Goal: Find specific page/section: Find specific page/section

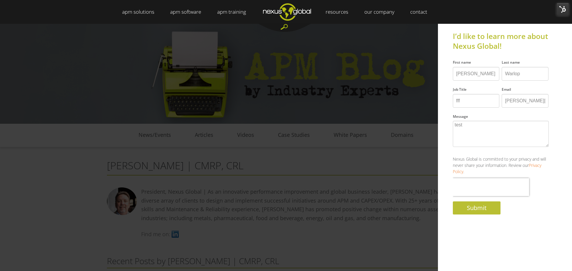
click at [567, 7] on img at bounding box center [562, 9] width 13 height 13
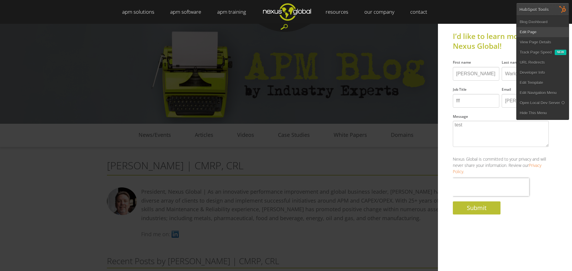
click at [544, 29] on link "Edit Page" at bounding box center [542, 32] width 52 height 10
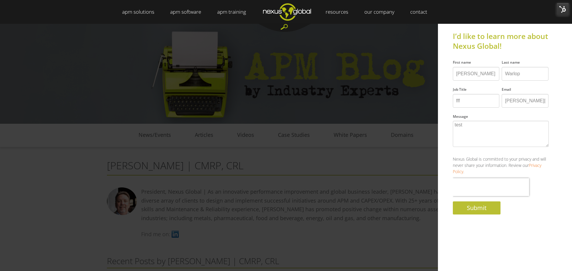
click at [561, 7] on img at bounding box center [562, 9] width 13 height 13
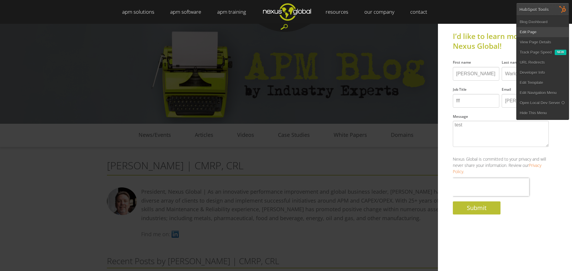
click at [524, 32] on link "Edit Page" at bounding box center [542, 32] width 52 height 10
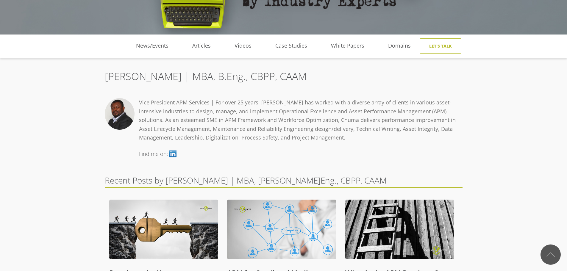
click at [175, 132] on div "Vice President APM Services | For over 25 years, [PERSON_NAME] has worked with …" at bounding box center [301, 123] width 324 height 51
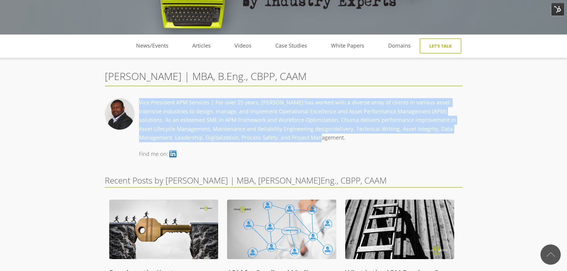
drag, startPoint x: 139, startPoint y: 102, endPoint x: 325, endPoint y: 135, distance: 189.0
click at [325, 135] on div "Vice President APM Services | For over 25 years, Chuma has worked with a divers…" at bounding box center [301, 123] width 324 height 51
copy div "Vice President APM Services | For over 25 years, Chuma has worked with a divers…"
click at [290, 101] on div "Vice President APM Services | For over 25 years, Chuma has worked with a divers…" at bounding box center [301, 123] width 324 height 51
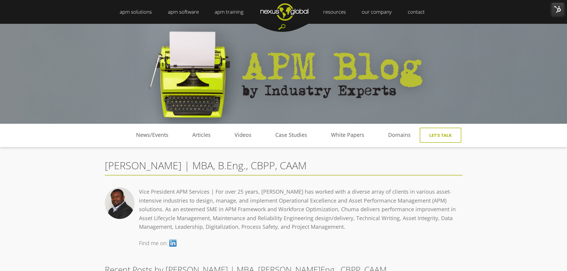
click at [560, 10] on img at bounding box center [558, 9] width 13 height 13
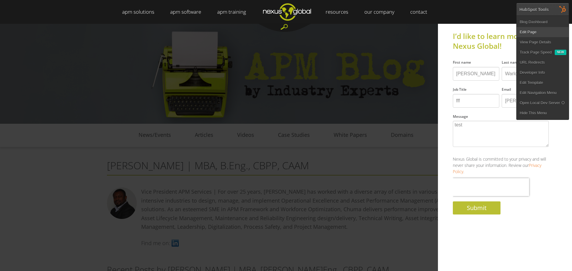
click at [532, 31] on link "Edit Page" at bounding box center [542, 32] width 52 height 10
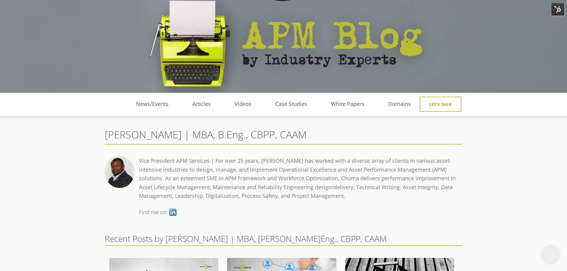
scroll to position [119, 0]
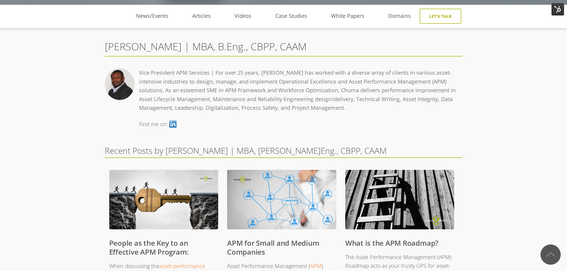
click at [305, 81] on div "Vice President APM Services | For over 25 years, Chuma has worked with a divers…" at bounding box center [301, 93] width 324 height 51
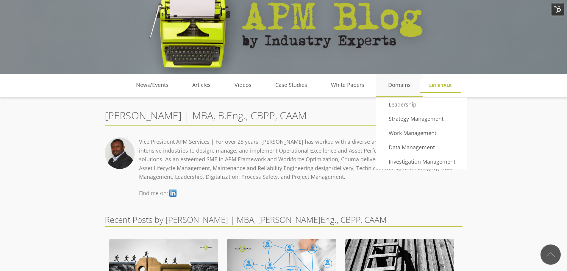
scroll to position [30, 0]
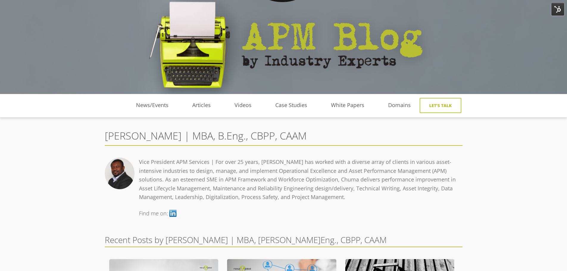
click at [308, 157] on div "Chuma Chukwurah | MBA, B.Eng., CBPP, CAAM Vice President APM Services | For ove…" at bounding box center [284, 176] width 358 height 95
click at [249, 174] on div "Vice President APM Services | For over 25 years, Chuma has worked with a divers…" at bounding box center [301, 183] width 324 height 51
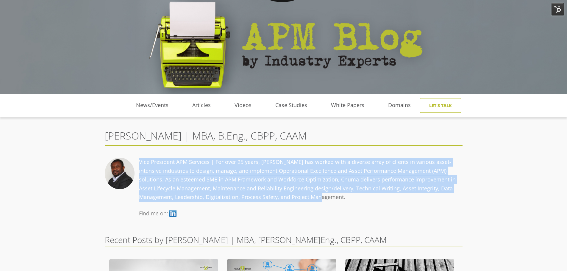
drag, startPoint x: 140, startPoint y: 160, endPoint x: 324, endPoint y: 193, distance: 187.0
click at [324, 193] on div "Vice President APM Services | For over 25 years, Chuma has worked with a divers…" at bounding box center [301, 183] width 324 height 51
copy div "Vice President APM Services | For over 25 years, Chuma has worked with a divers…"
click at [224, 178] on div "Vice President APM Services | For over 25 years, Chuma has worked with a divers…" at bounding box center [301, 183] width 324 height 51
